Goal: Navigation & Orientation: Find specific page/section

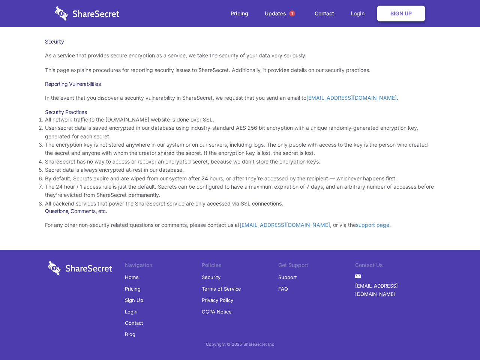
click at [240, 180] on li "By default, Secrets expire and are wiped from our system after 24 hours, or aft…" at bounding box center [240, 179] width 390 height 8
click at [292, 14] on span "1" at bounding box center [292, 14] width 6 height 6
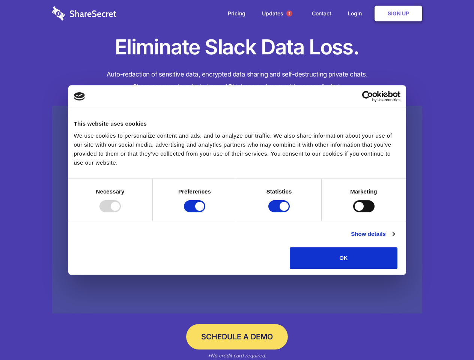
click at [121, 212] on div at bounding box center [109, 206] width 21 height 12
click at [205, 212] on input "Preferences" at bounding box center [194, 206] width 21 height 12
checkbox input "false"
click at [280, 212] on input "Statistics" at bounding box center [278, 206] width 21 height 12
checkbox input "false"
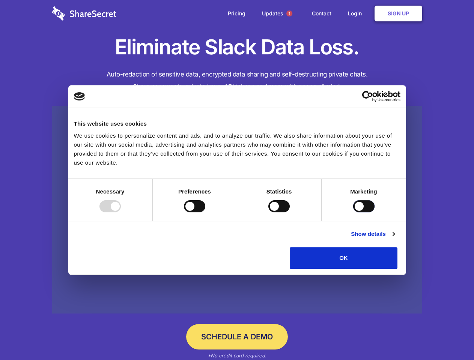
click at [353, 212] on input "Marketing" at bounding box center [363, 206] width 21 height 12
checkbox input "true"
click at [395, 239] on link "Show details" at bounding box center [373, 234] width 44 height 9
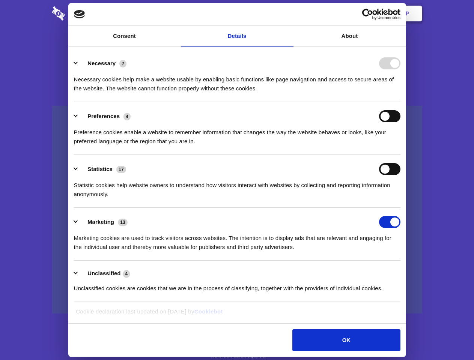
click at [401, 146] on div "Preference cookies enable a website to remember information that changes the wa…" at bounding box center [237, 134] width 327 height 24
click at [289, 14] on span "1" at bounding box center [289, 14] width 6 height 6
